Goal: Task Accomplishment & Management: Use online tool/utility

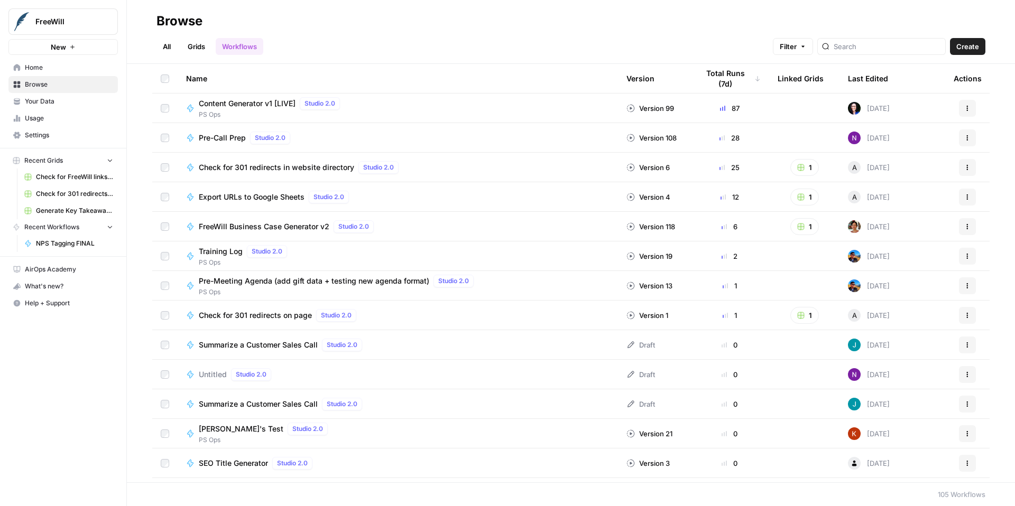
click at [34, 66] on span "Home" at bounding box center [69, 68] width 88 height 10
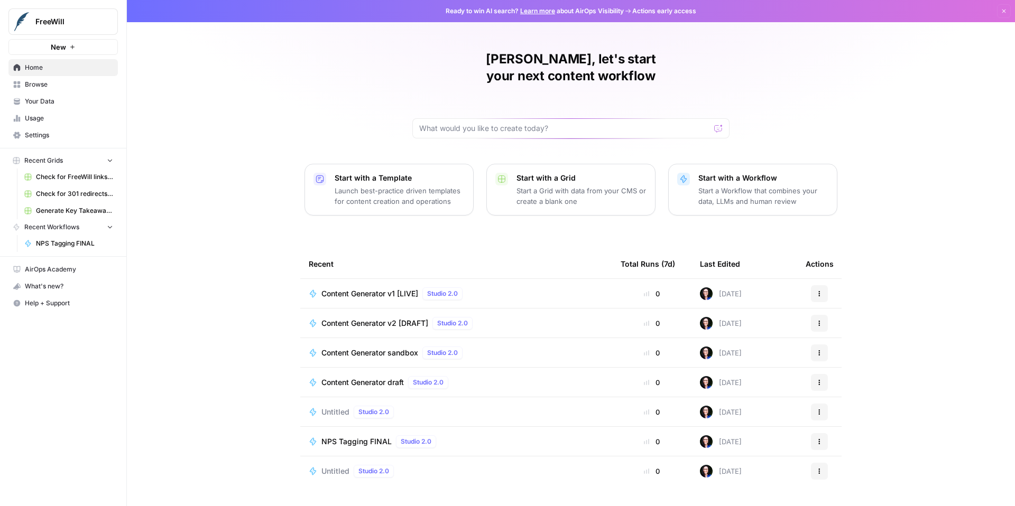
click at [381, 289] on span "Content Generator v1 [LIVE]" at bounding box center [369, 294] width 97 height 11
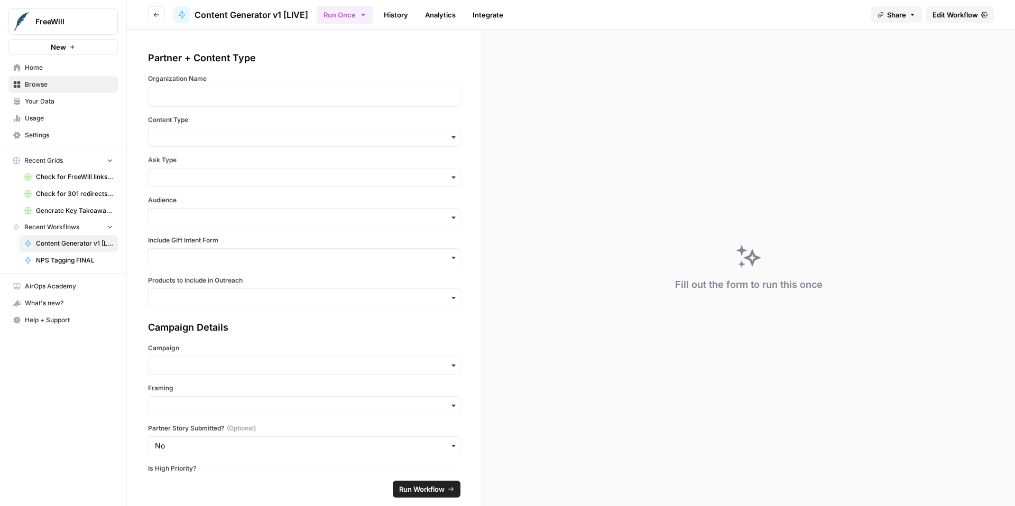
click at [160, 15] on button "Go back" at bounding box center [156, 14] width 17 height 17
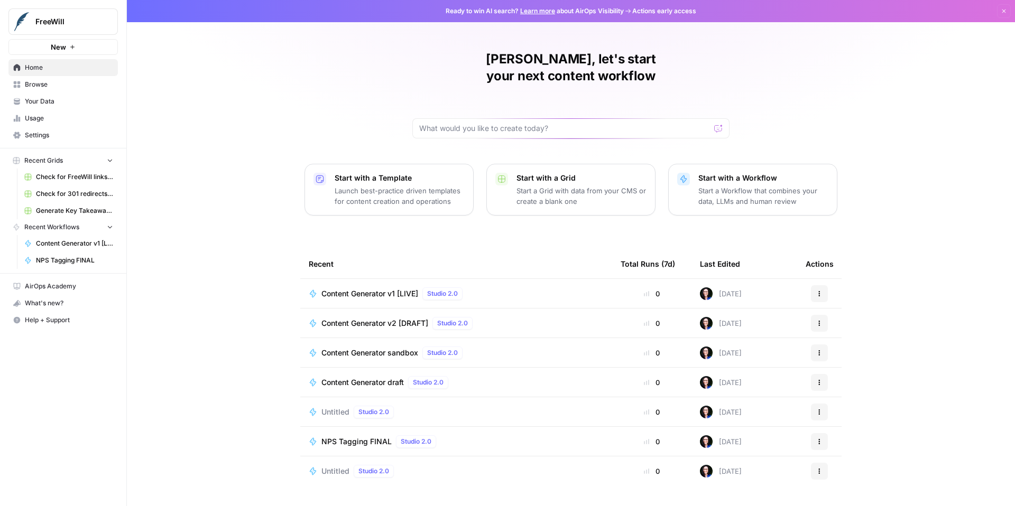
click at [384, 318] on span "Content Generator v2 [DRAFT]" at bounding box center [374, 323] width 107 height 11
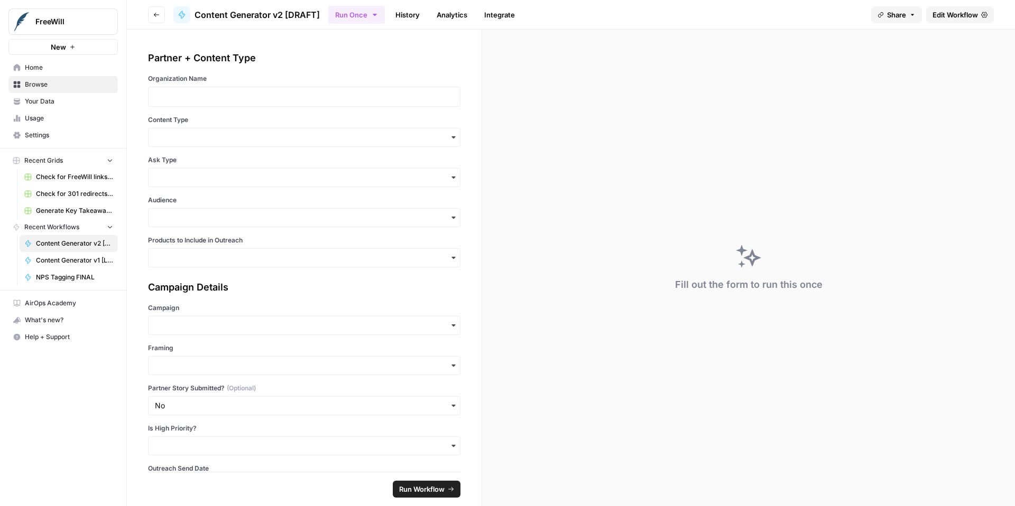
click at [946, 15] on span "Edit Workflow" at bounding box center [955, 15] width 45 height 11
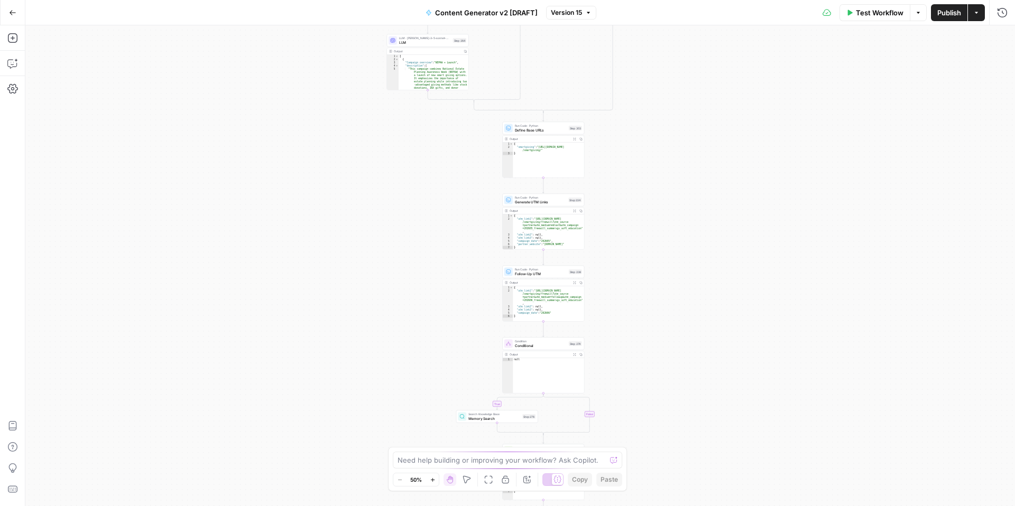
click at [435, 478] on icon "button" at bounding box center [433, 480] width 6 height 6
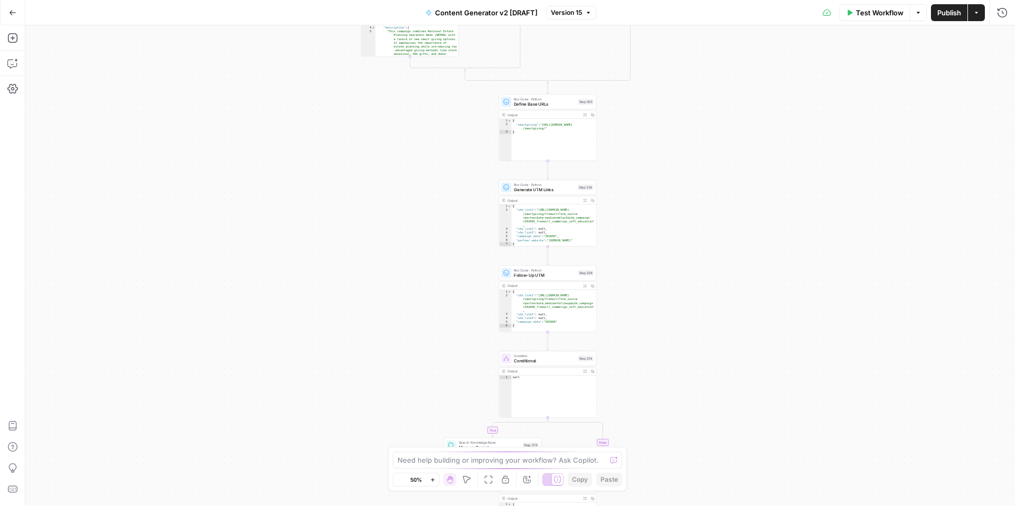
click at [435, 478] on icon "button" at bounding box center [433, 480] width 6 height 6
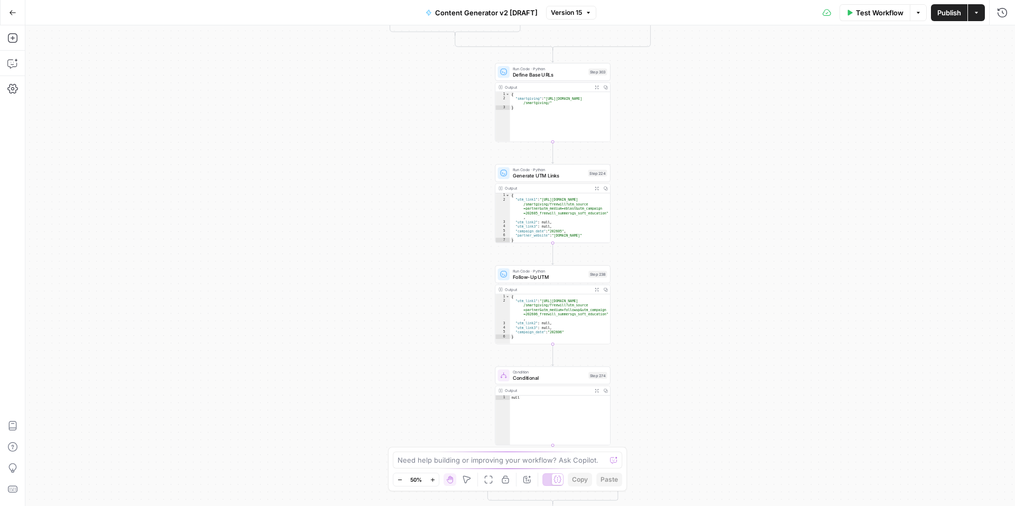
click at [435, 478] on icon "button" at bounding box center [433, 480] width 6 height 6
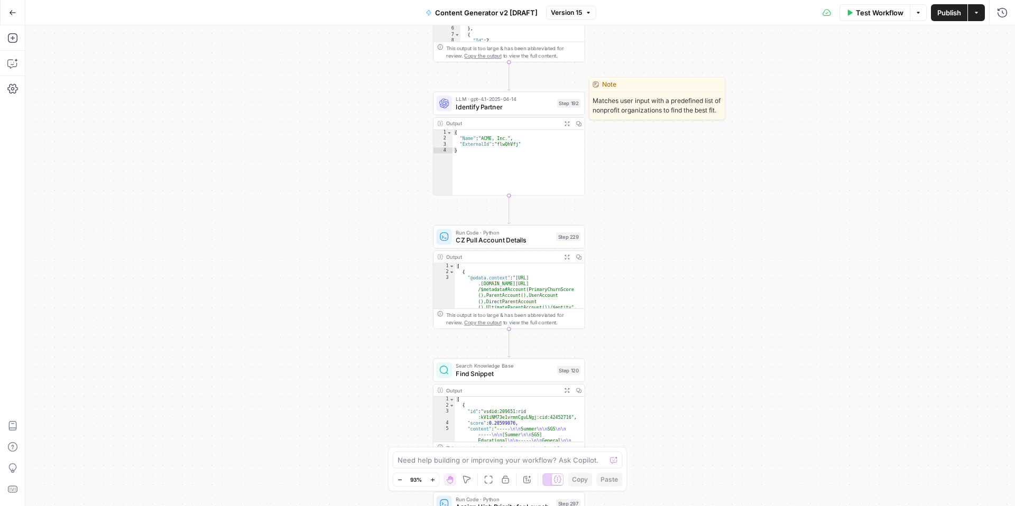
click at [518, 108] on span "Identify Partner" at bounding box center [504, 107] width 97 height 10
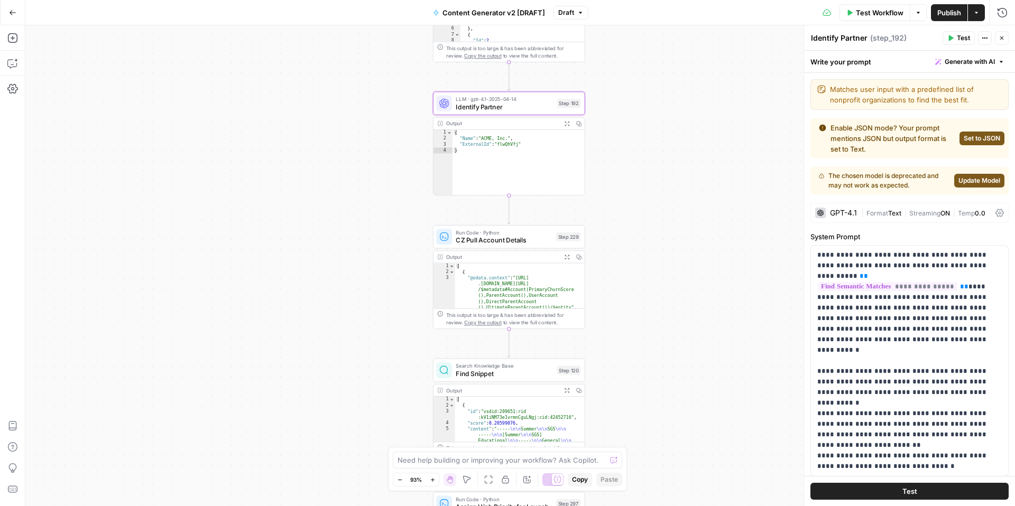
click at [981, 181] on span "Update Model" at bounding box center [979, 181] width 42 height 10
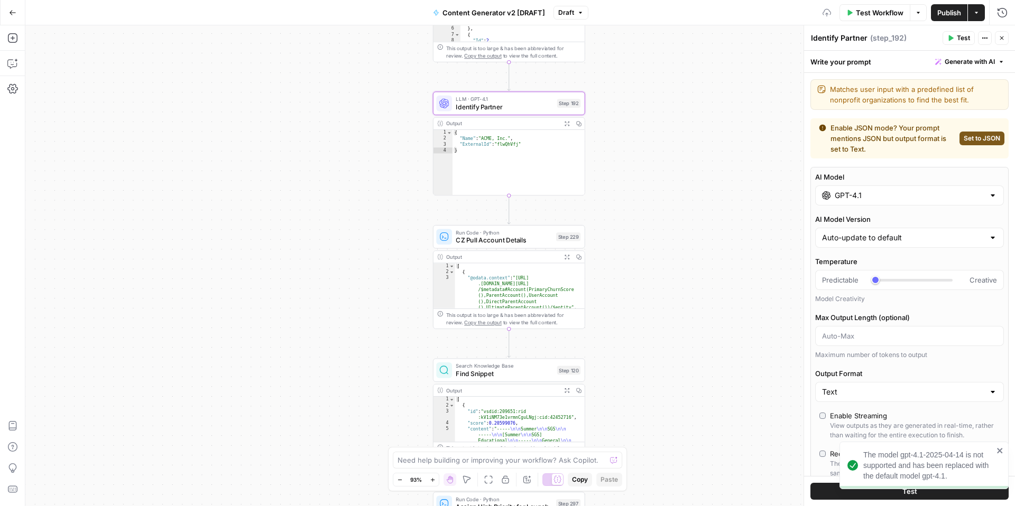
click at [981, 198] on input "GPT-4.1" at bounding box center [910, 195] width 150 height 11
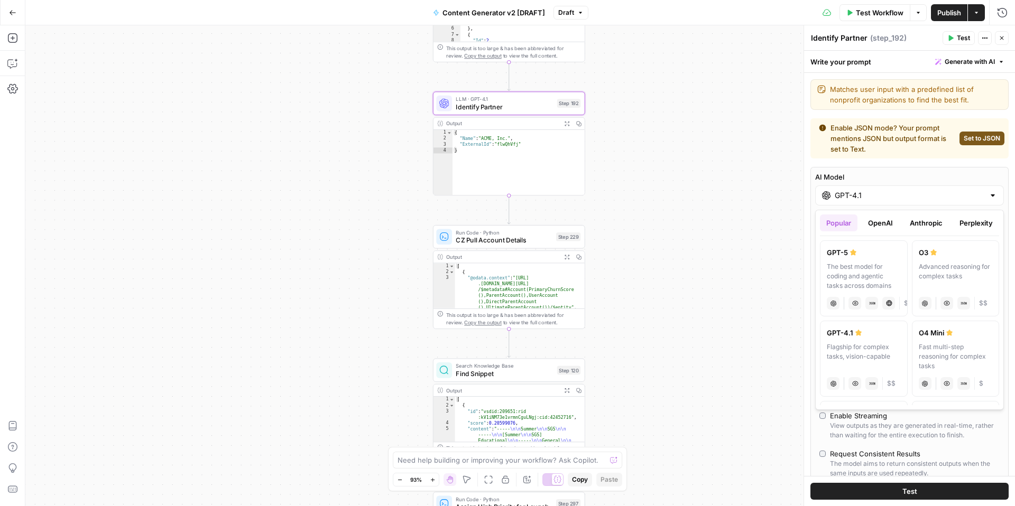
click at [885, 223] on button "OpenAI" at bounding box center [881, 223] width 38 height 17
click at [923, 225] on button "Anthropic" at bounding box center [925, 223] width 45 height 17
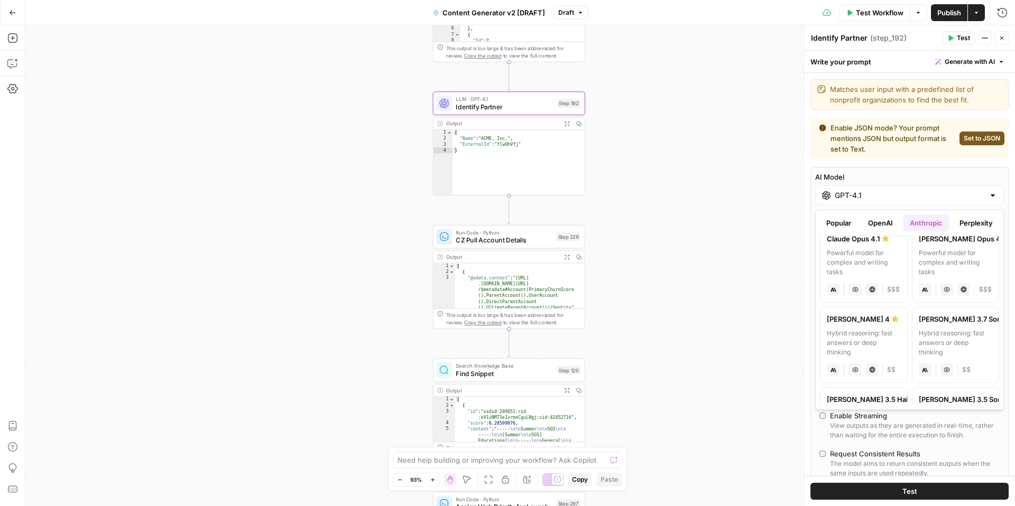
scroll to position [14, 0]
click at [878, 222] on button "OpenAI" at bounding box center [881, 223] width 38 height 17
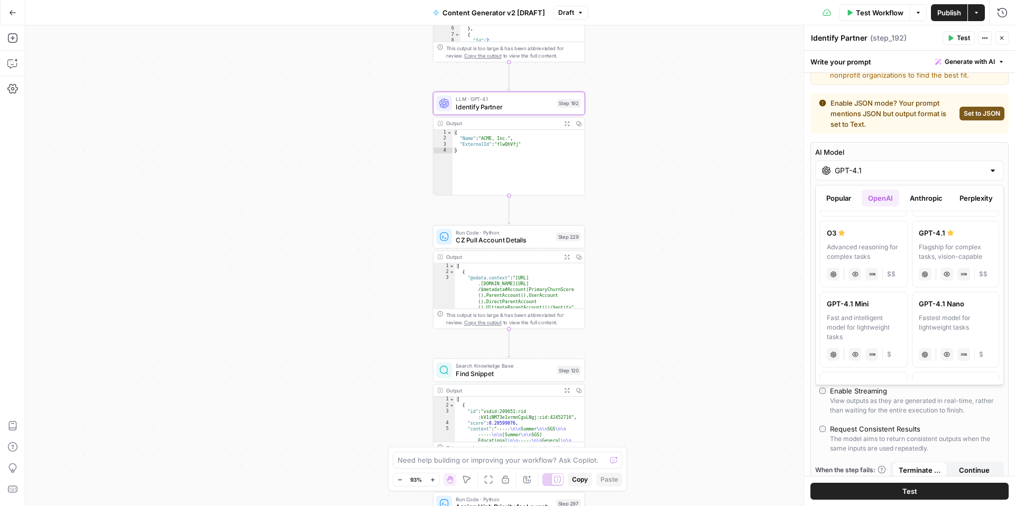
scroll to position [154, 0]
click at [927, 199] on button "Anthropic" at bounding box center [925, 198] width 45 height 17
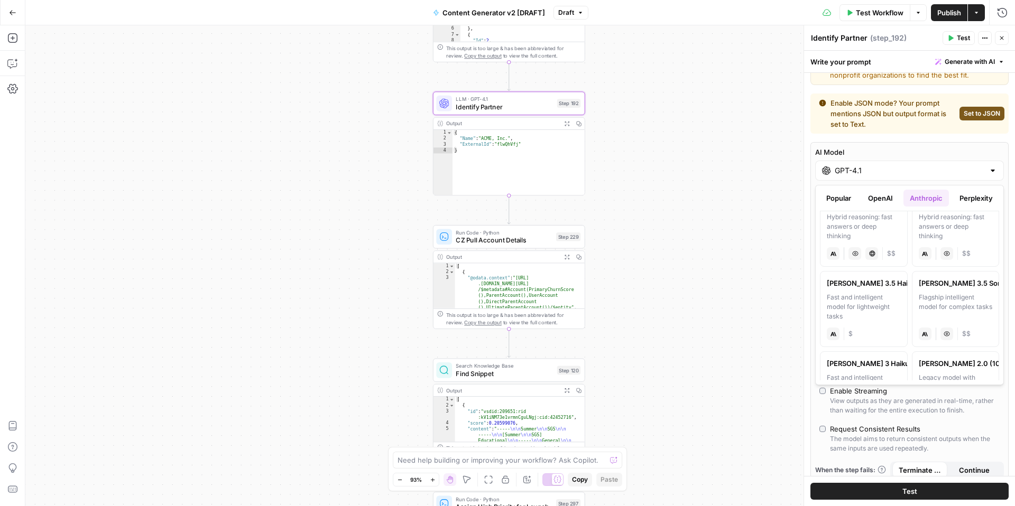
scroll to position [227, 0]
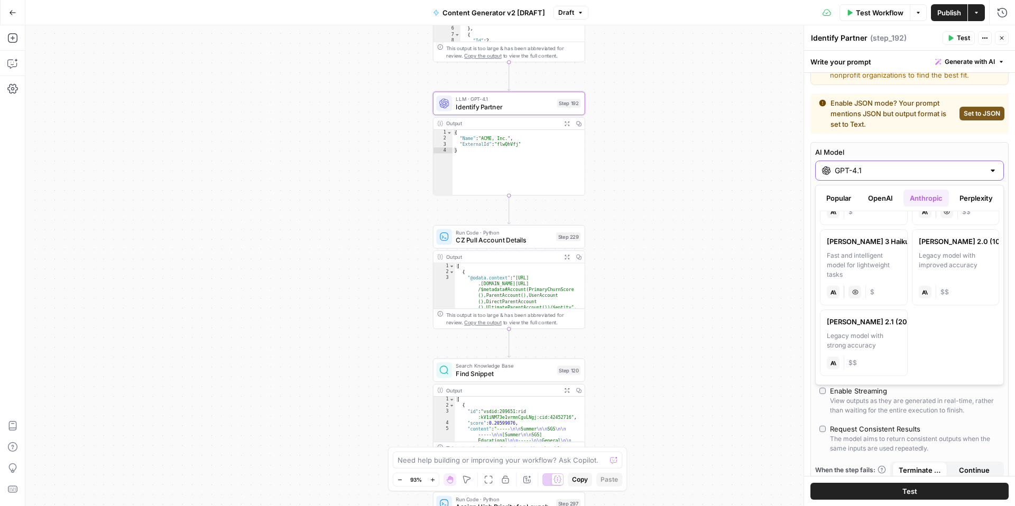
click at [976, 173] on input "GPT-4.1" at bounding box center [910, 170] width 150 height 11
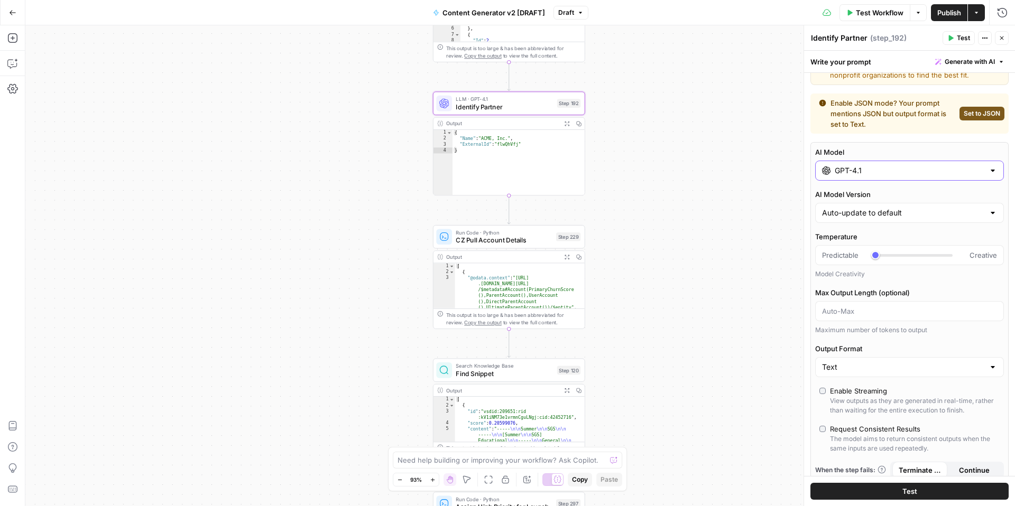
click at [976, 173] on input "GPT-4.1" at bounding box center [910, 170] width 150 height 11
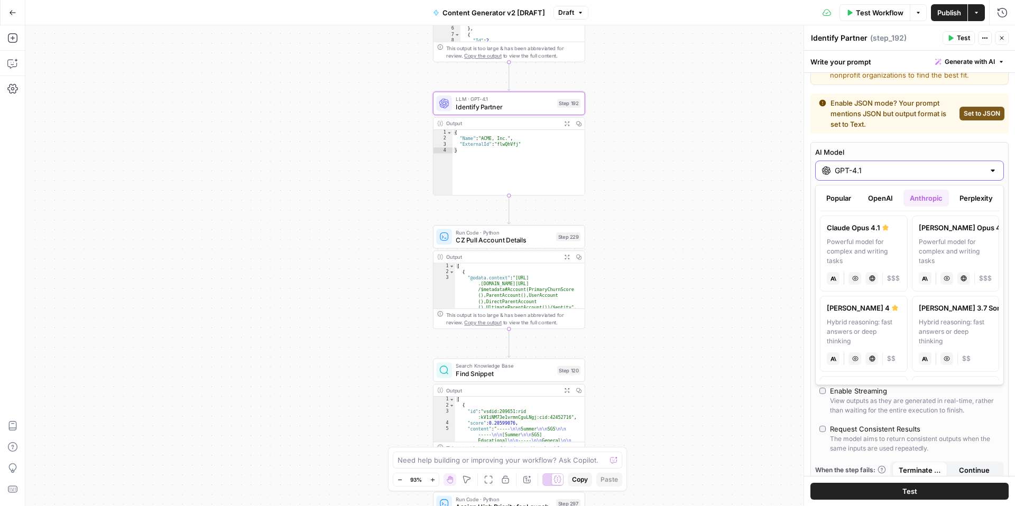
click at [976, 173] on input "GPT-4.1" at bounding box center [910, 170] width 150 height 11
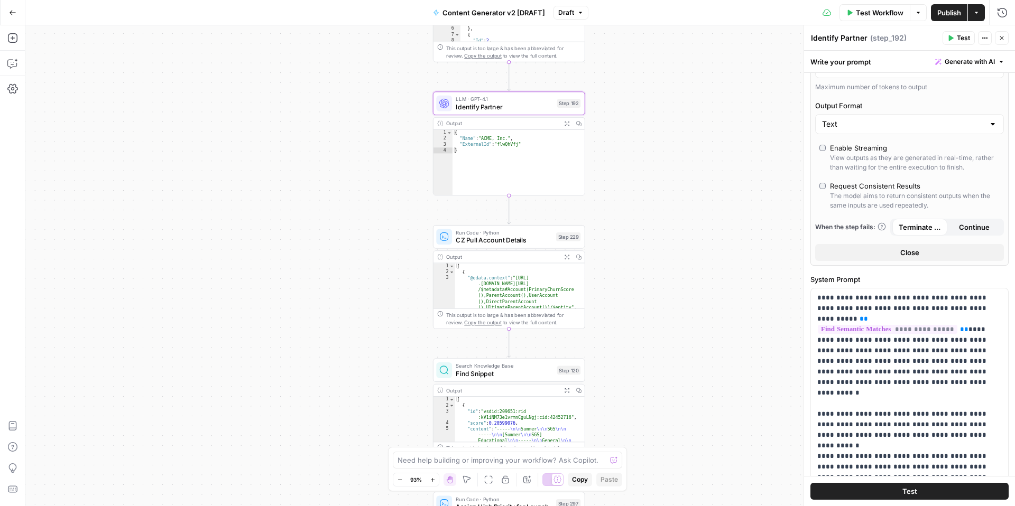
scroll to position [269, 0]
click at [11, 11] on icon "button" at bounding box center [12, 12] width 7 height 7
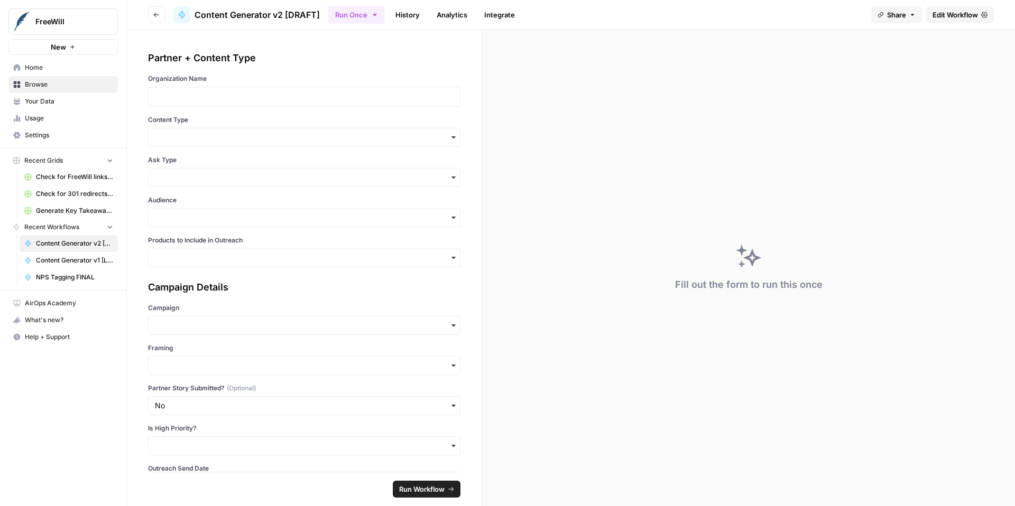
click at [48, 67] on span "Home" at bounding box center [69, 68] width 88 height 10
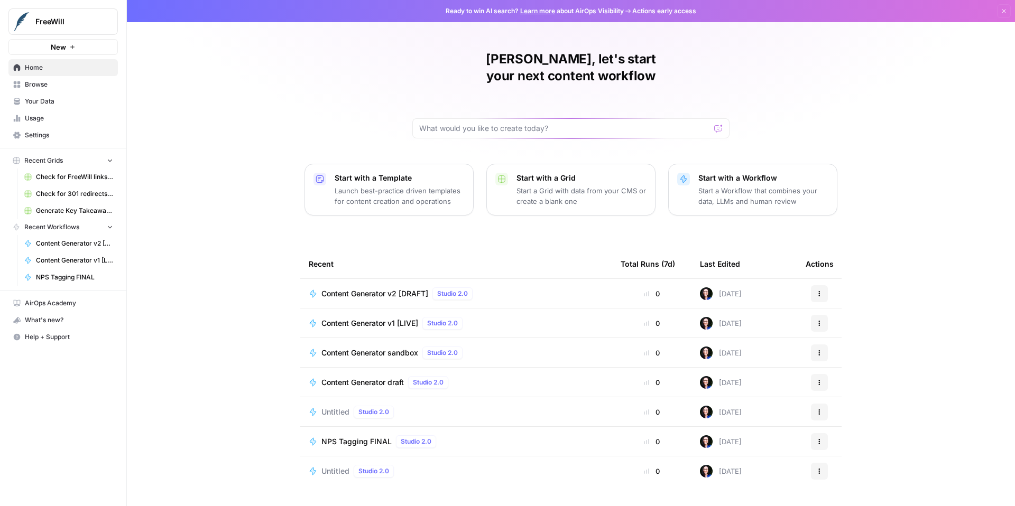
click at [353, 318] on span "Content Generator v1 [LIVE]" at bounding box center [369, 323] width 97 height 11
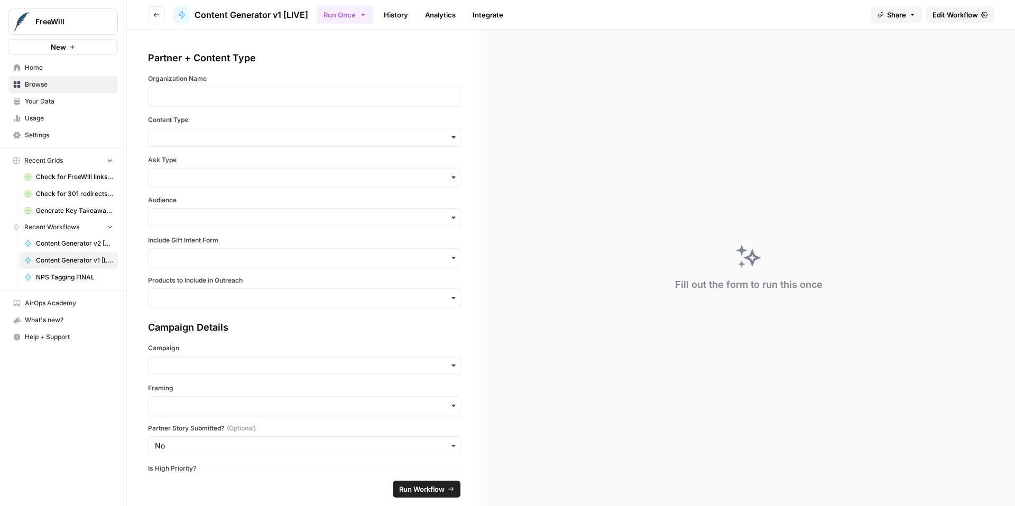
click at [945, 17] on span "Edit Workflow" at bounding box center [955, 15] width 45 height 11
